Goal: Task Accomplishment & Management: Manage account settings

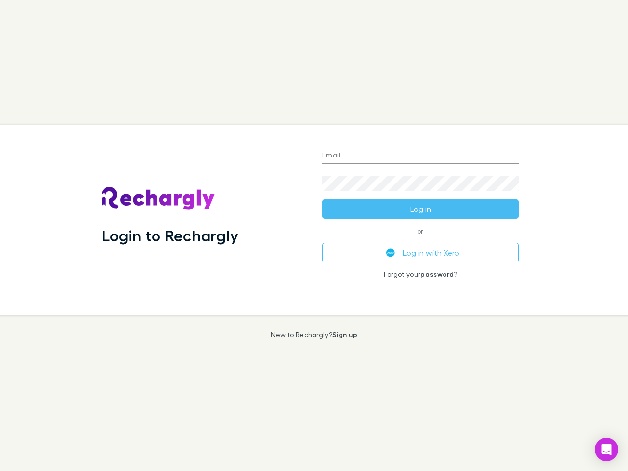
click at [314, 235] on div "Login to Rechargly" at bounding box center [204, 220] width 221 height 190
click at [420, 156] on input "Email" at bounding box center [420, 156] width 196 height 16
click at [420, 209] on button "Log in" at bounding box center [420, 209] width 196 height 20
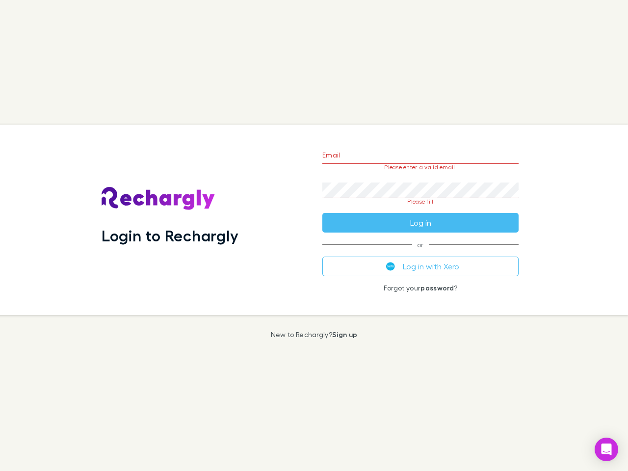
click at [420, 253] on div "Email Please enter a valid email. Password Please fill Log in or Log in with Xe…" at bounding box center [420, 220] width 212 height 190
click at [606, 449] on icon "Open Intercom Messenger" at bounding box center [606, 449] width 10 height 12
